Goal: Information Seeking & Learning: Learn about a topic

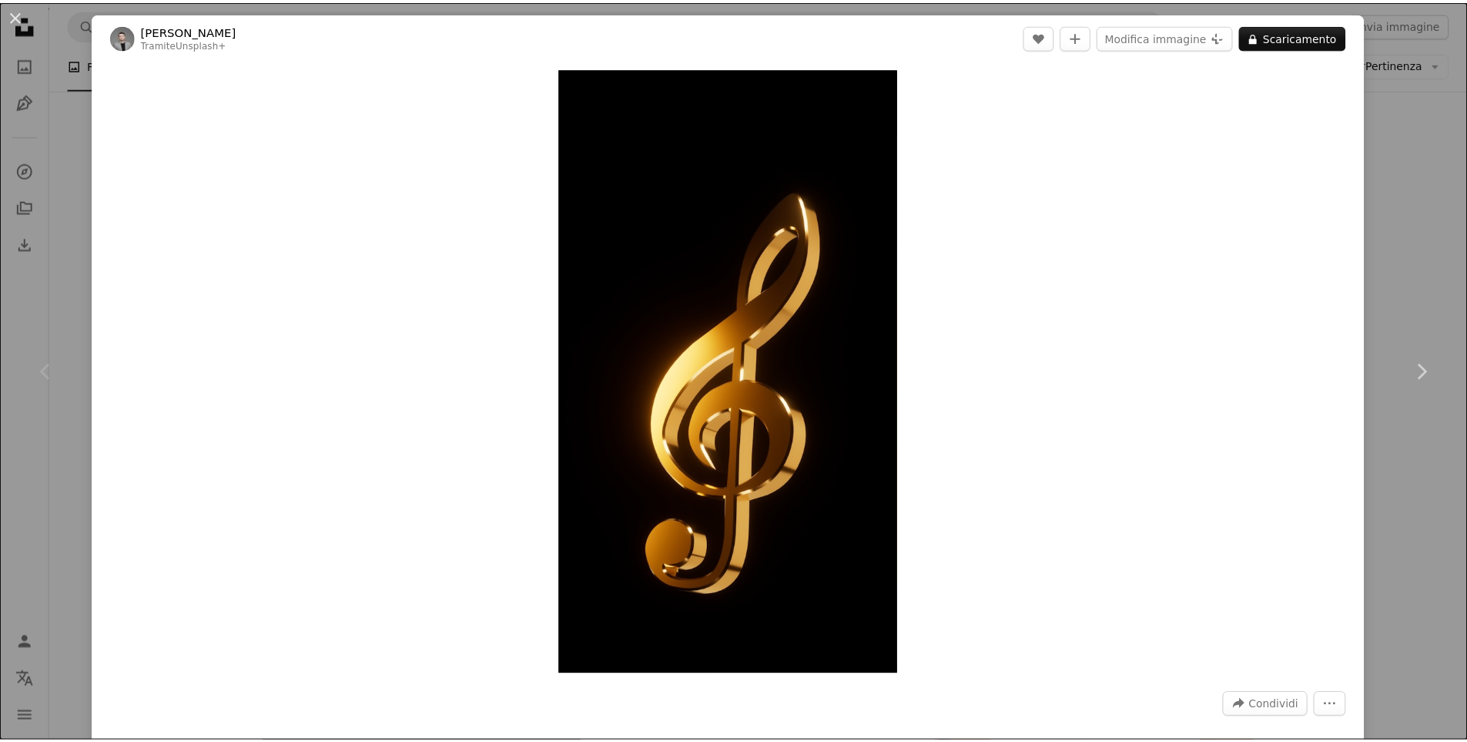
scroll to position [231, 0]
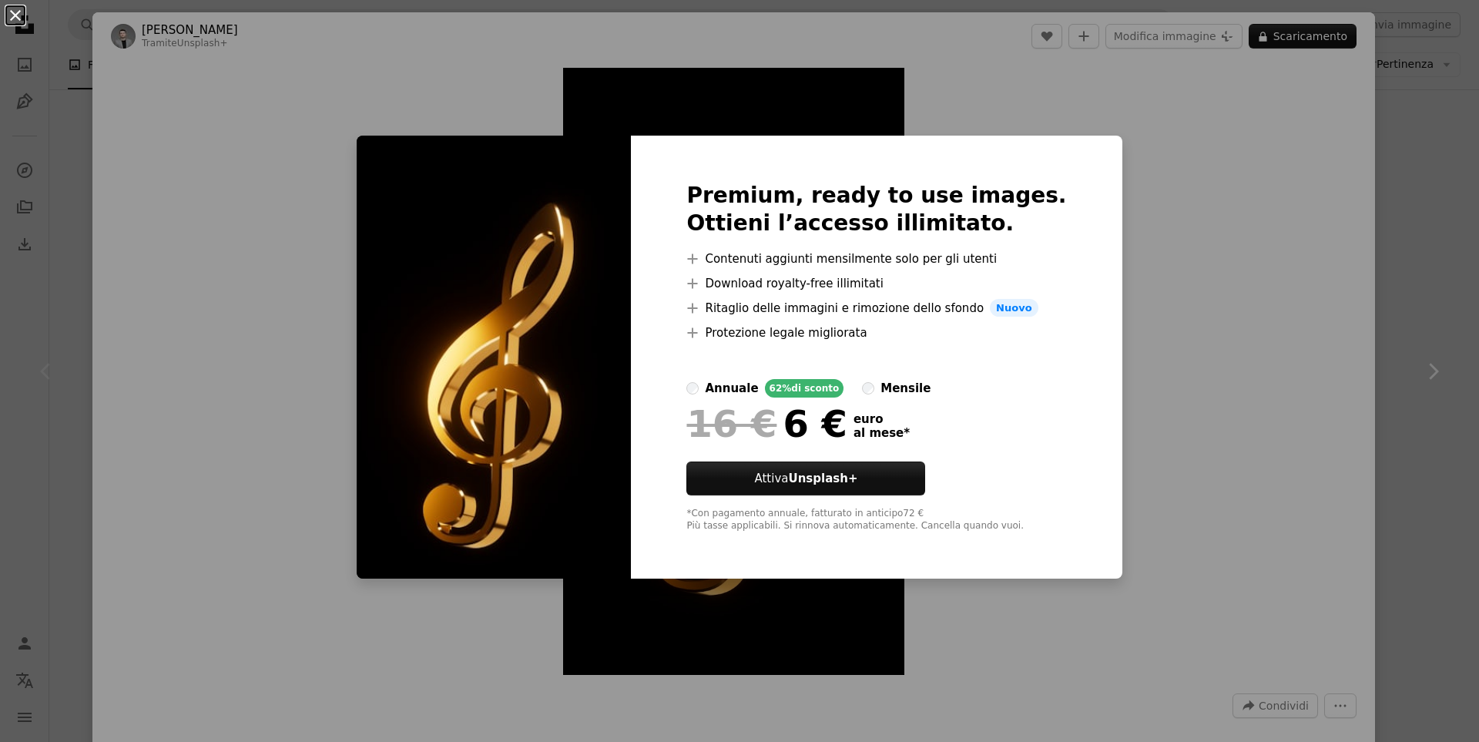
click at [14, 13] on button "An X shape" at bounding box center [15, 15] width 18 height 18
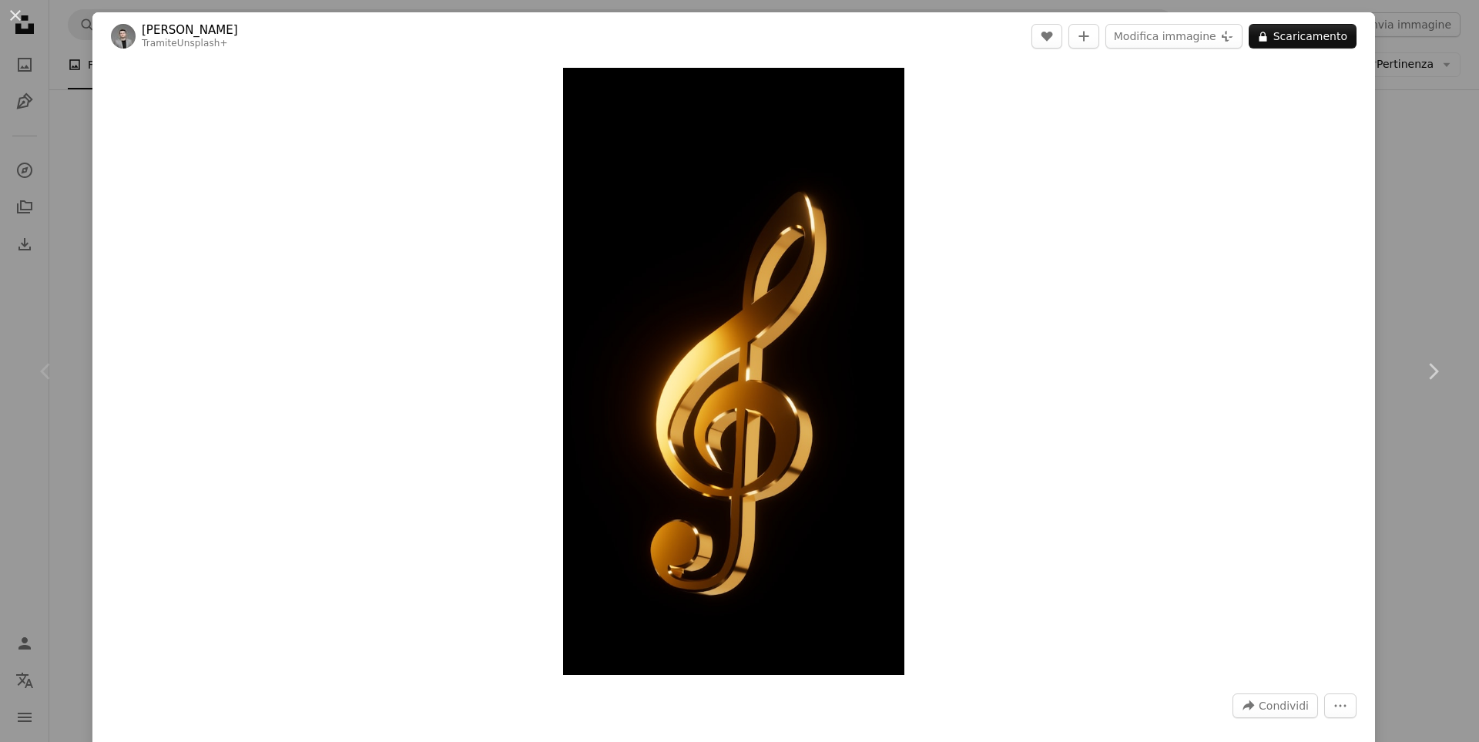
click at [14, 13] on button "An X shape" at bounding box center [15, 15] width 18 height 18
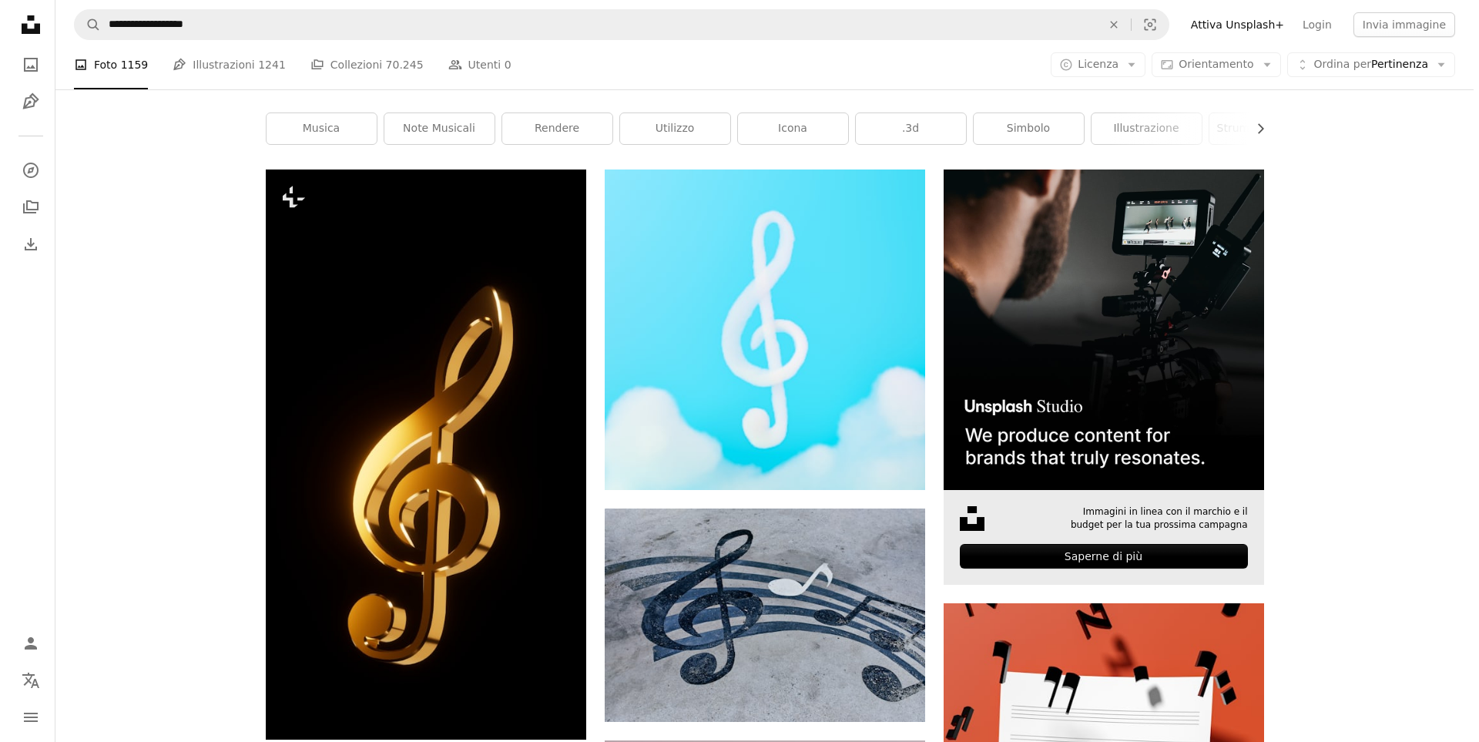
scroll to position [231, 0]
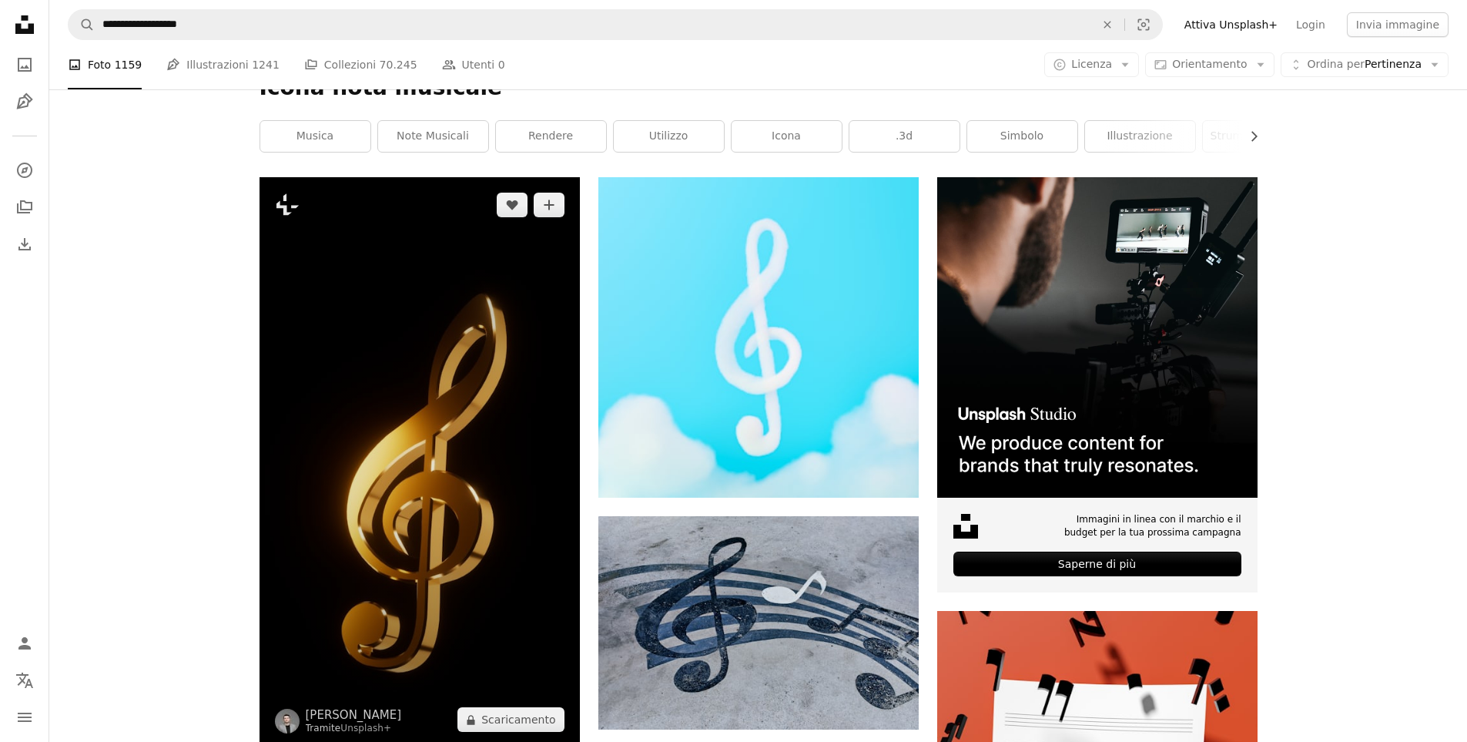
click at [465, 426] on img at bounding box center [420, 462] width 320 height 570
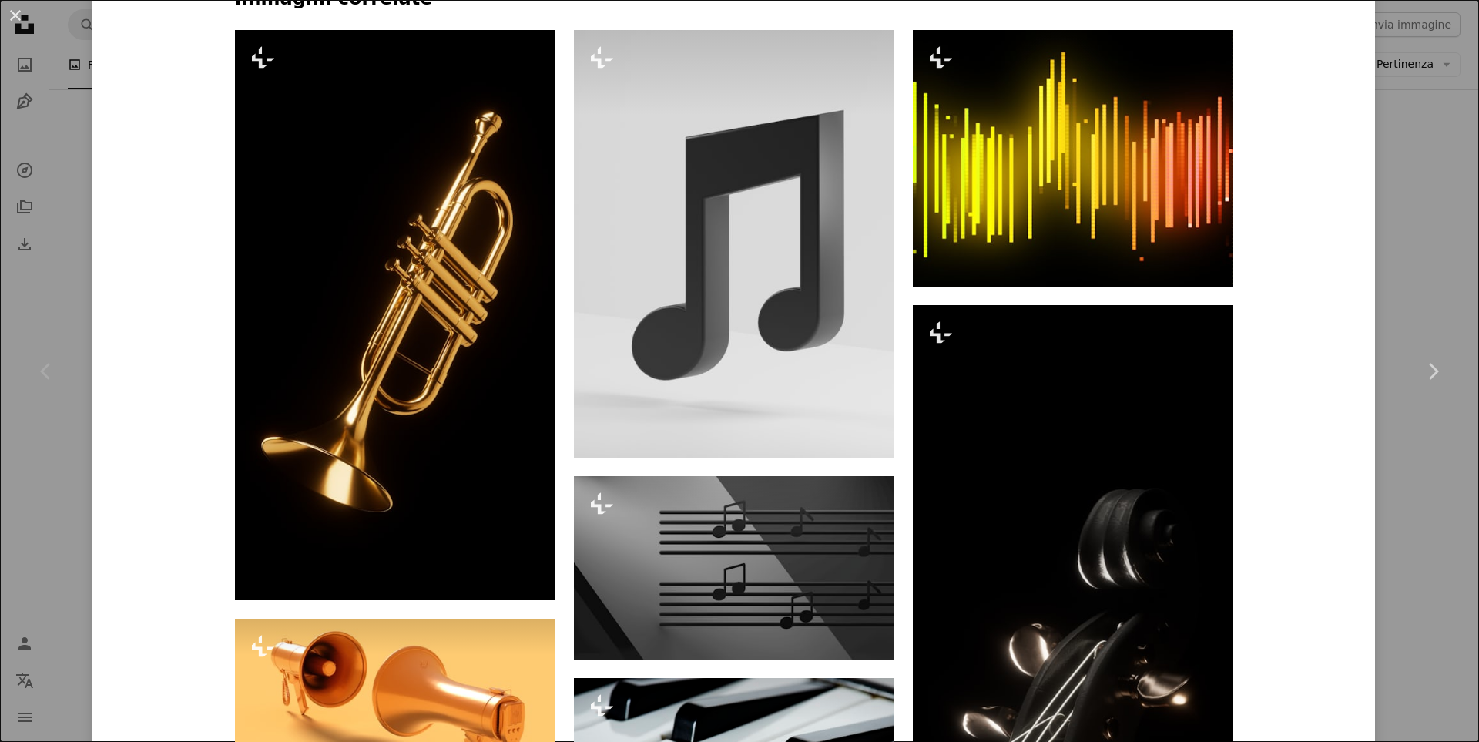
scroll to position [1155, 0]
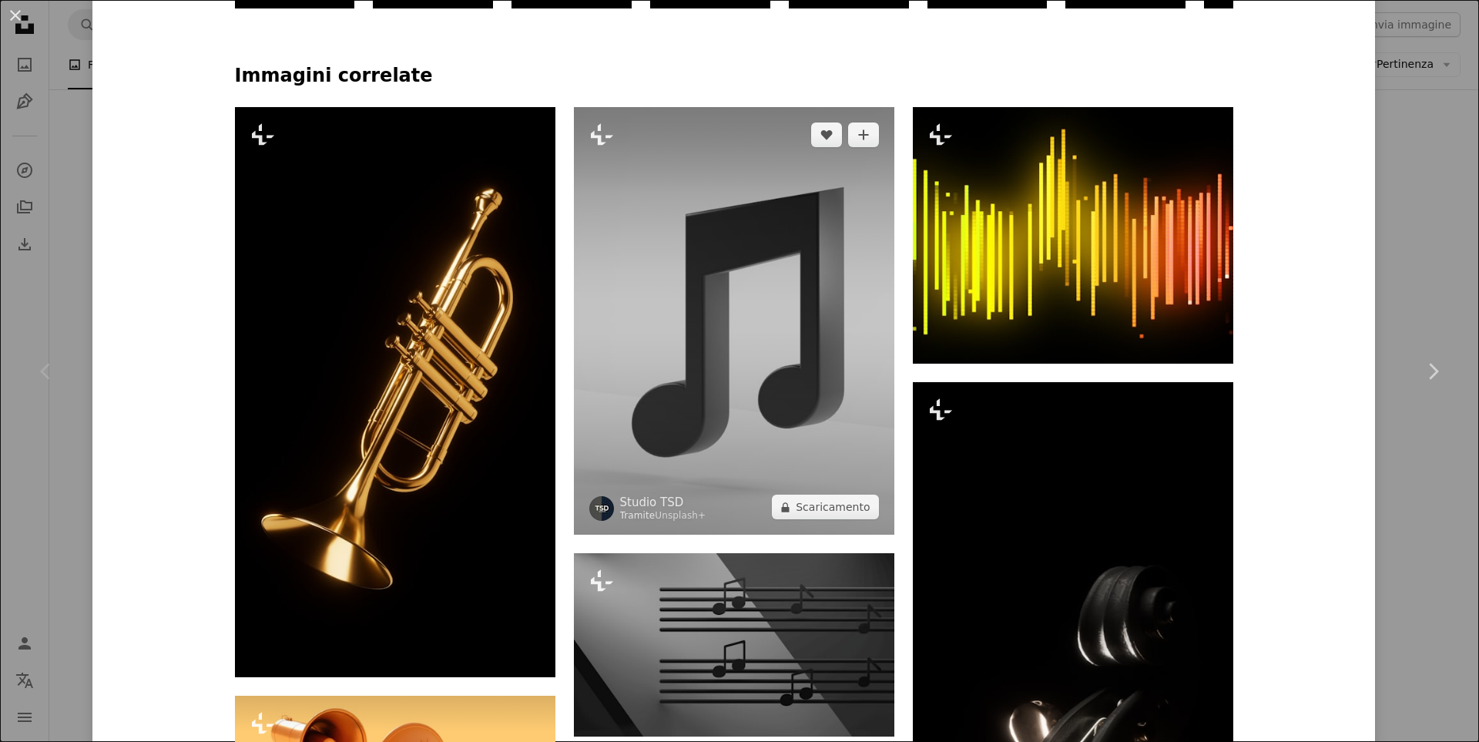
click at [762, 283] on img at bounding box center [734, 320] width 320 height 427
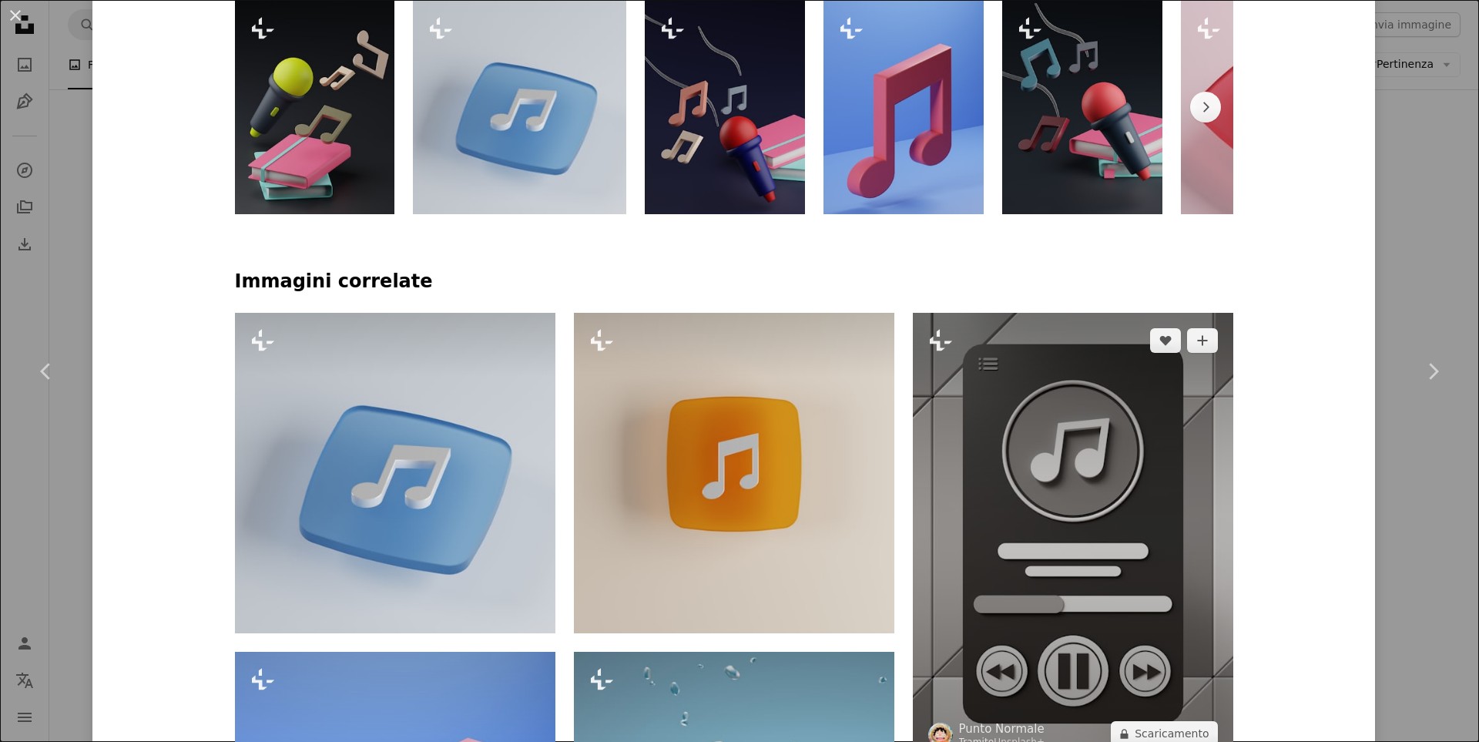
scroll to position [924, 0]
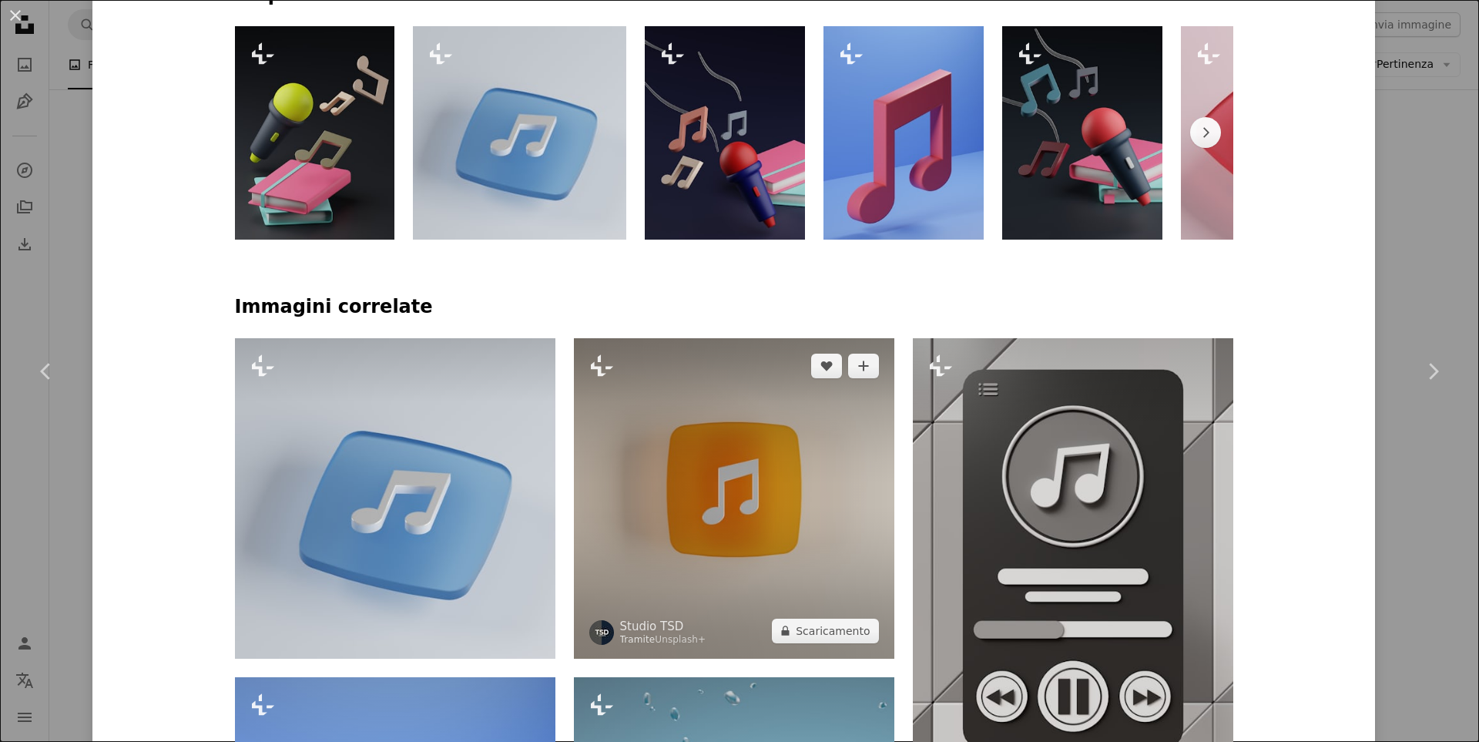
click at [715, 461] on img at bounding box center [734, 498] width 320 height 320
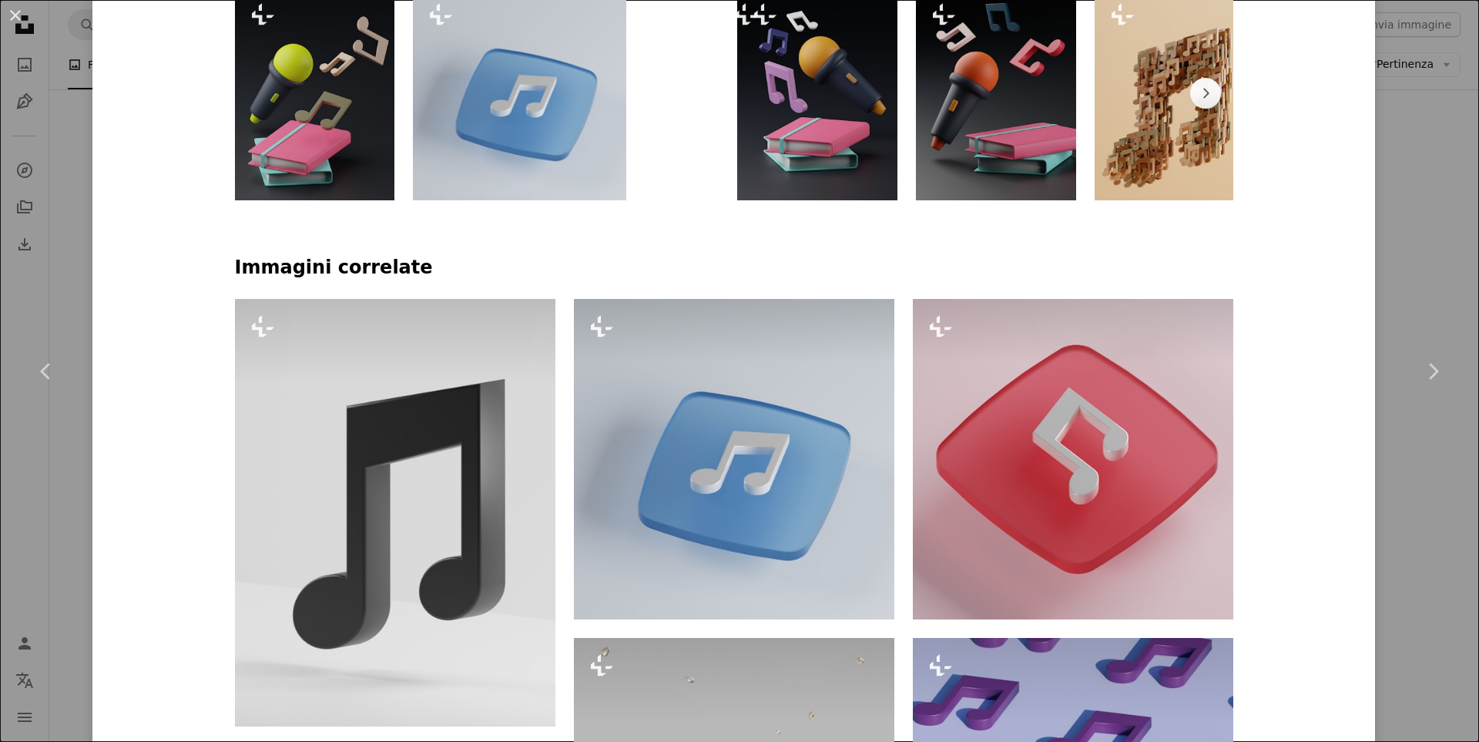
scroll to position [1078, 0]
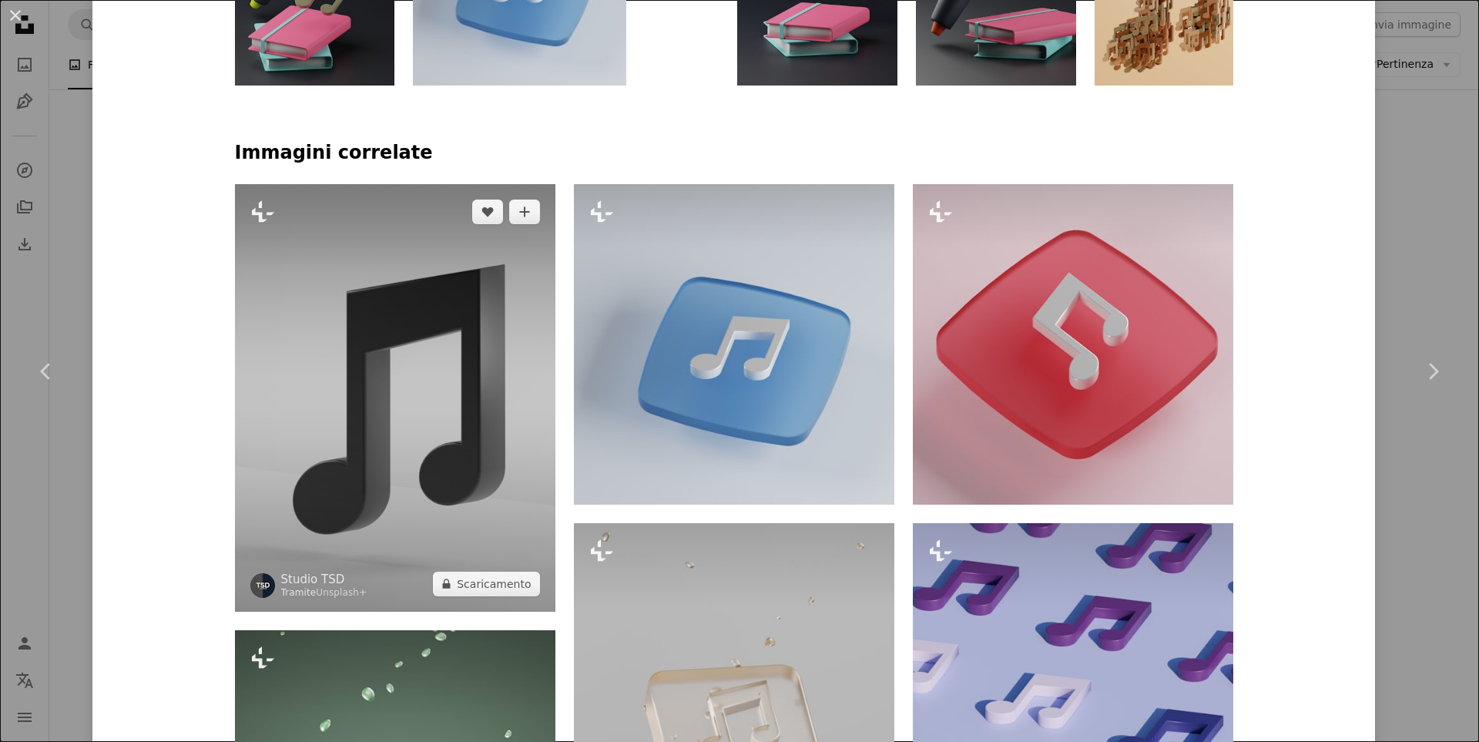
click at [457, 416] on img at bounding box center [395, 397] width 320 height 427
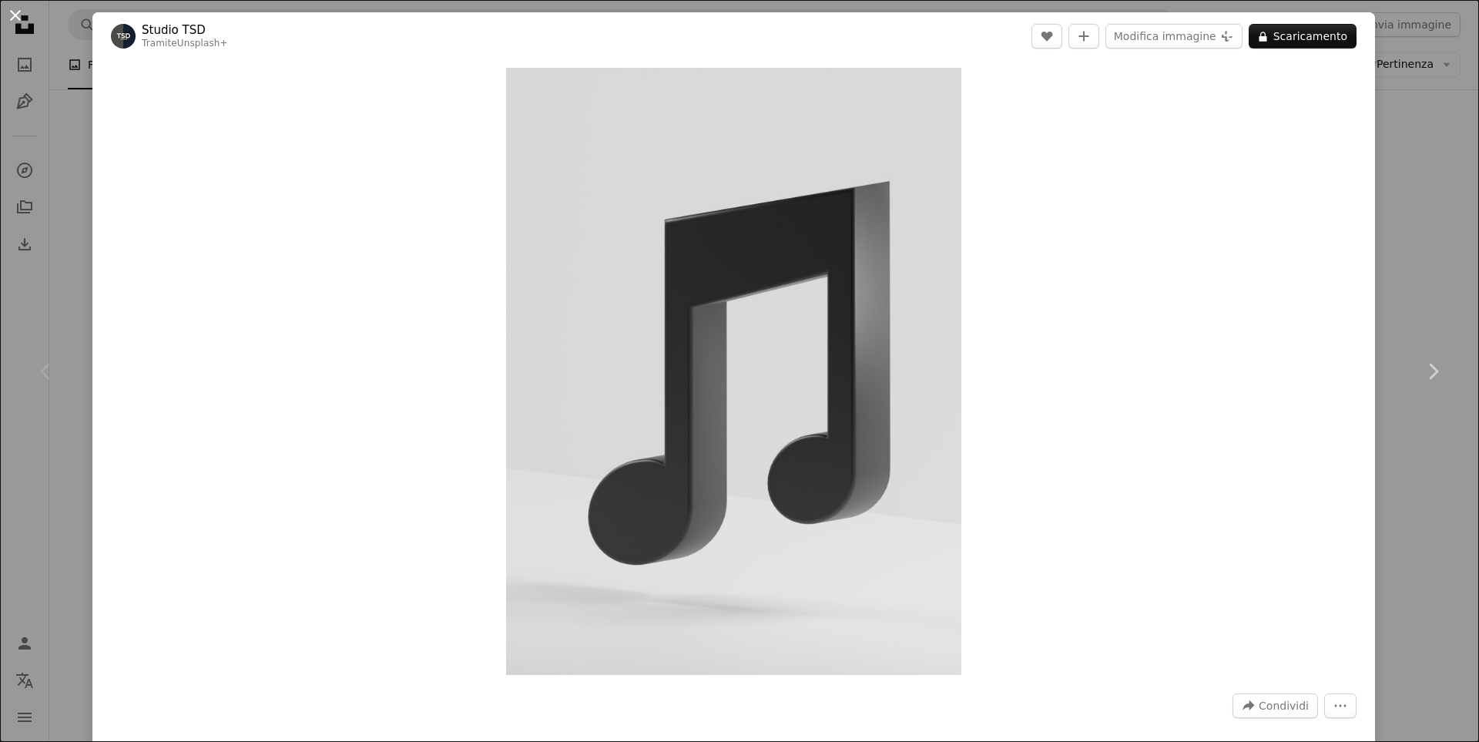
click at [16, 15] on button "An X shape" at bounding box center [15, 15] width 18 height 18
